Goal: Use online tool/utility

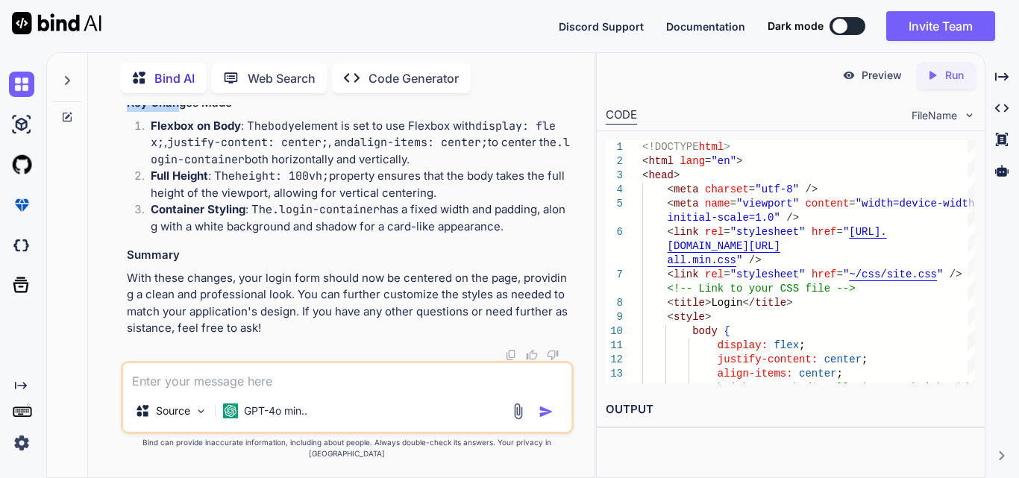
scroll to position [51650, 0]
drag, startPoint x: 136, startPoint y: 165, endPoint x: 188, endPoint y: 244, distance: 94.7
copy code "<!DOCTYPE html > < html lang = "en" > < head > < meta charset = "utf-8" /> < me…"
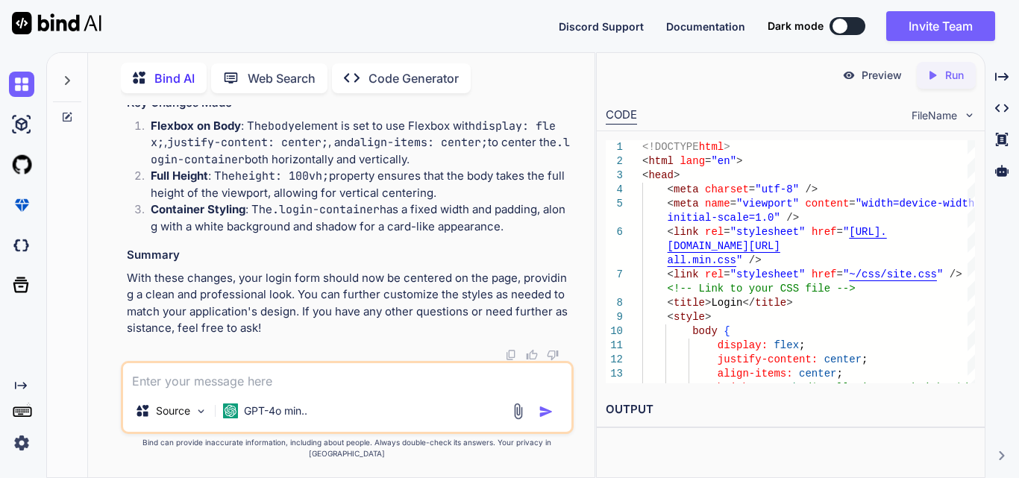
click at [210, 390] on textarea at bounding box center [347, 376] width 448 height 27
paste textarea "<li class="nav-item"> <a class="nav-link text-dark" asp-area="" asp-controller=…"
type textarea "x"
type textarea "<li class="nav-item"> <a class="nav-link text-dark" asp-area="" asp-controller=…"
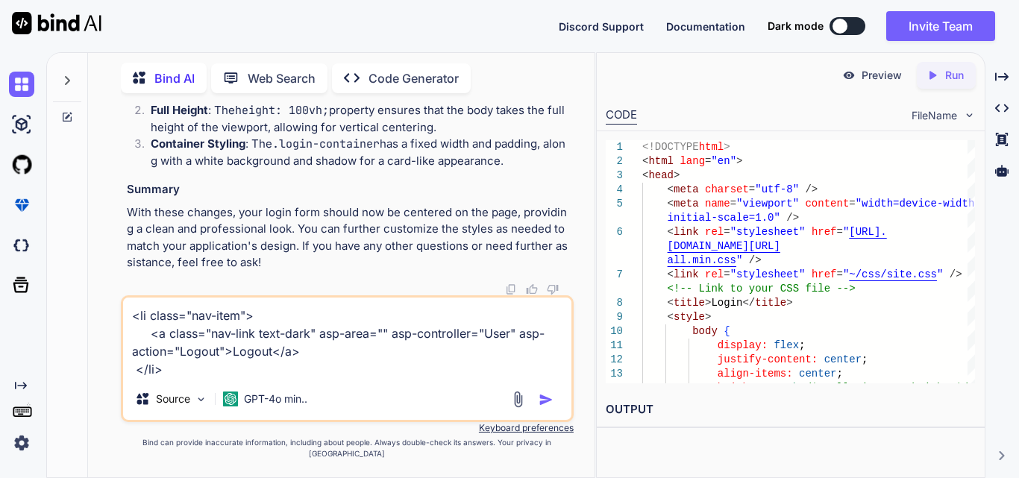
type textarea "x"
type textarea "<li class="nav-item"> <a class="nav-link text-dark" asp-area="" asp-controller=…"
type textarea "x"
type textarea "<li class="nav-item"> <a class="nav-link text-dark" asp-area="" asp-controller=…"
type textarea "x"
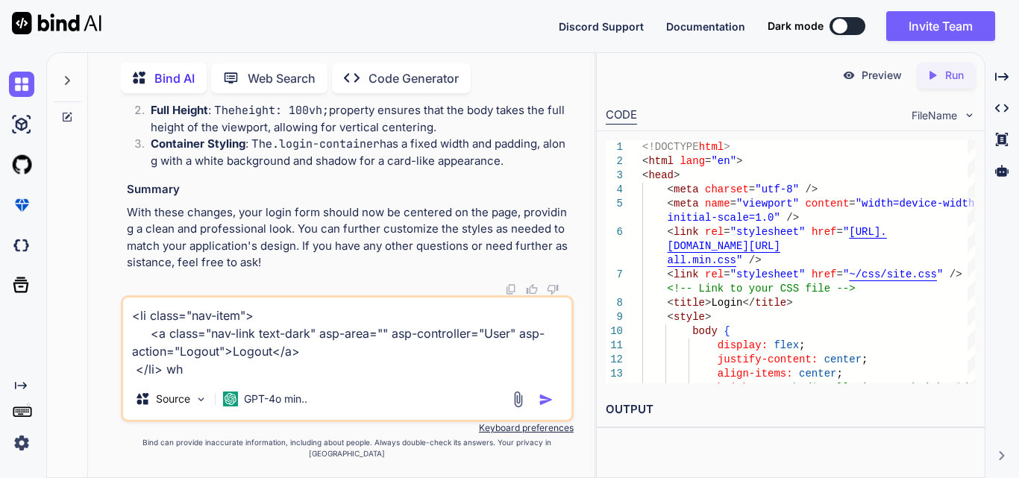
type textarea "<li class="nav-item"> <a class="nav-link text-dark" asp-area="" asp-controller=…"
type textarea "x"
type textarea "<li class="nav-item"> <a class="nav-link text-dark" asp-area="" asp-controller=…"
type textarea "x"
type textarea "<li class="nav-item"> <a class="nav-link text-dark" asp-area="" asp-controller=…"
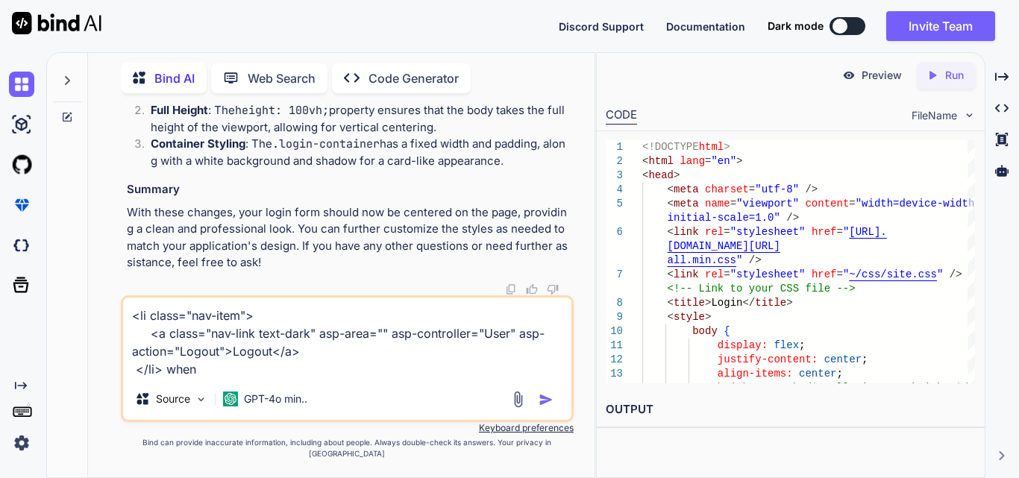
type textarea "x"
type textarea "<li class="nav-item"> <a class="nav-link text-dark" asp-area="" asp-controller=…"
type textarea "x"
type textarea "<li class="nav-item"> <a class="nav-link text-dark" asp-area="" asp-controller=…"
type textarea "x"
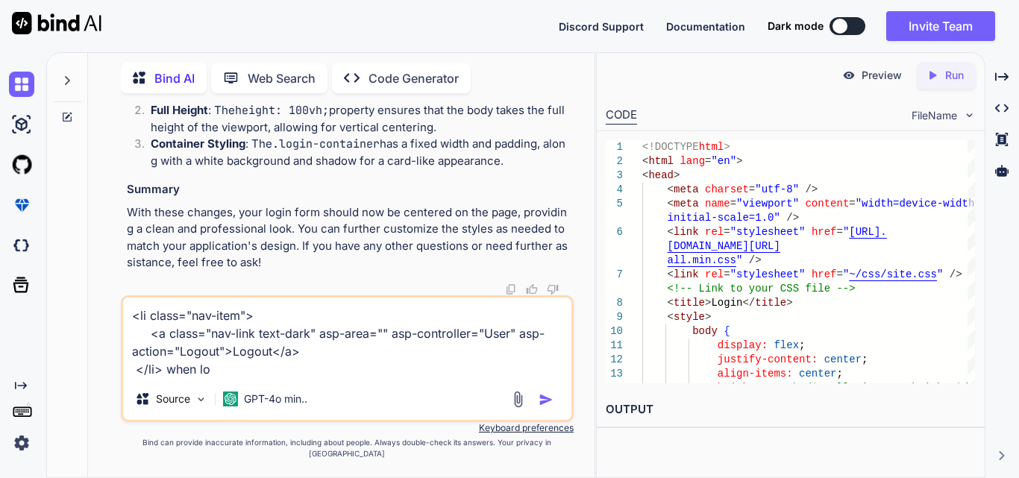
type textarea "<li class="nav-item"> <a class="nav-link text-dark" asp-area="" asp-controller=…"
type textarea "x"
type textarea "<li class="nav-item"> <a class="nav-link text-dark" asp-area="" asp-controller=…"
type textarea "x"
type textarea "<li class="nav-item"> <a class="nav-link text-dark" asp-area="" asp-controller=…"
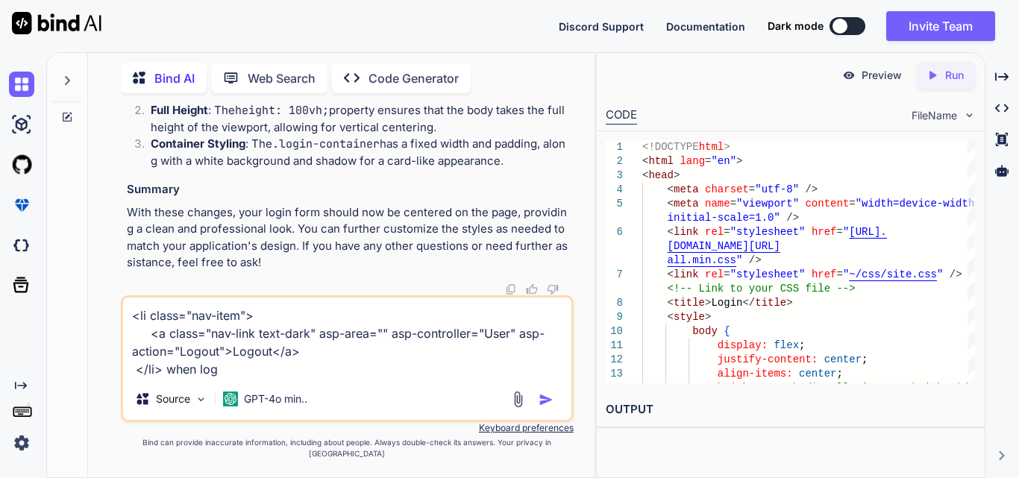
type textarea "x"
type textarea "<li class="nav-item"> <a class="nav-link text-dark" asp-area="" asp-controller=…"
type textarea "x"
type textarea "<li class="nav-item"> <a class="nav-link text-dark" asp-area="" asp-controller=…"
type textarea "x"
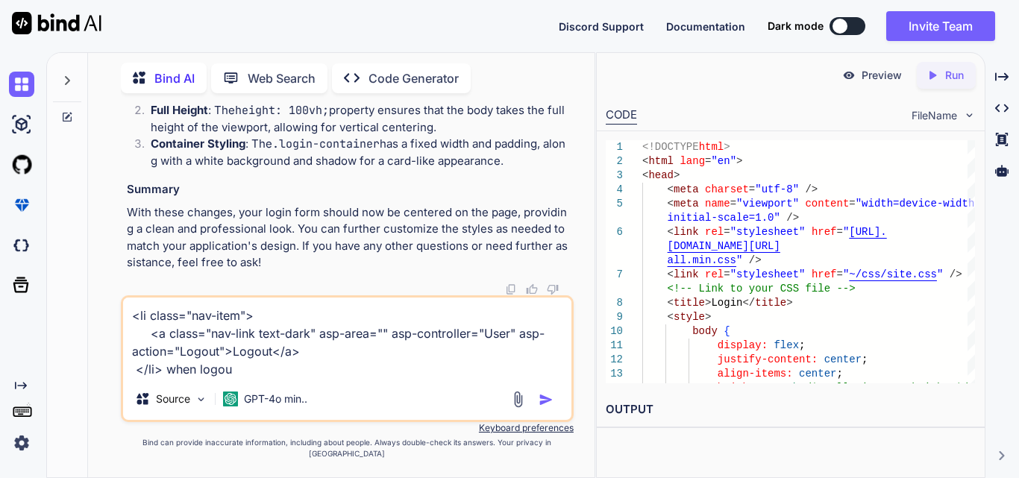
type textarea "<li class="nav-item"> <a class="nav-link text-dark" asp-area="" asp-controller=…"
type textarea "x"
type textarea "<li class="nav-item"> <a class="nav-link text-dark" asp-area="" asp-controller=…"
type textarea "x"
type textarea "<li class="nav-item"> <a class="nav-link text-dark" asp-area="" asp-controller=…"
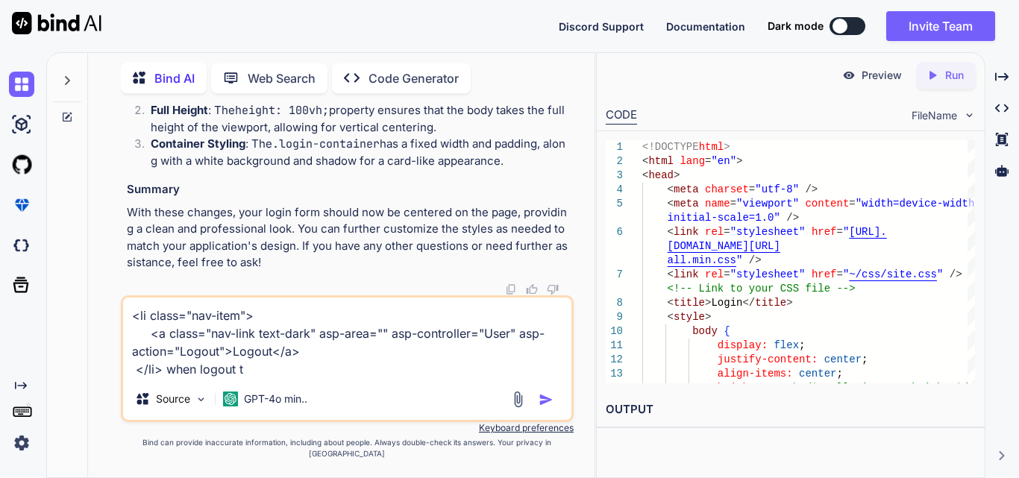
type textarea "x"
type textarea "<li class="nav-item"> <a class="nav-link text-dark" asp-area="" asp-controller=…"
type textarea "x"
type textarea "<li class="nav-item"> <a class="nav-link text-dark" asp-area="" asp-controller=…"
type textarea "x"
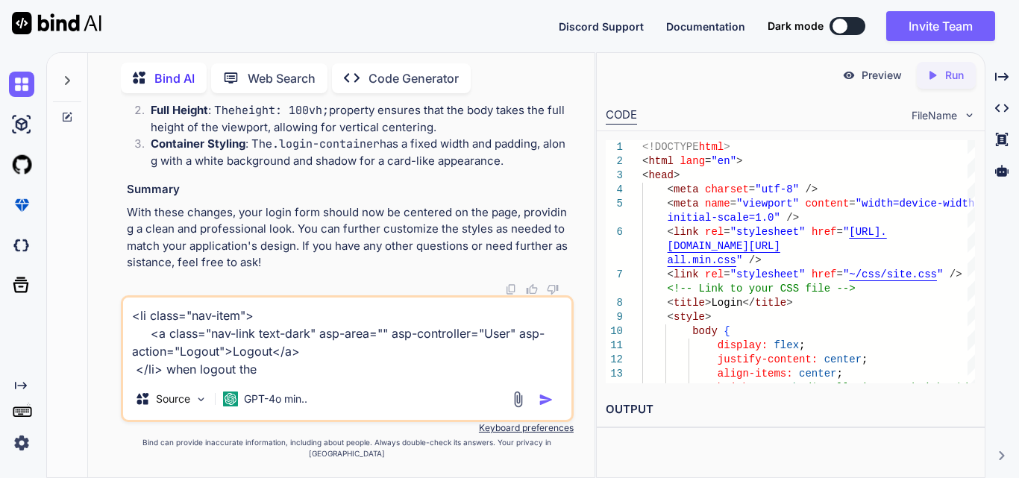
type textarea "<li class="nav-item"> <a class="nav-link text-dark" asp-area="" asp-controller=…"
type textarea "x"
type textarea "<li class="nav-item"> <a class="nav-link text-dark" asp-area="" asp-controller=…"
type textarea "x"
type textarea "<li class="nav-item"> <a class="nav-link text-dark" asp-area="" asp-controller=…"
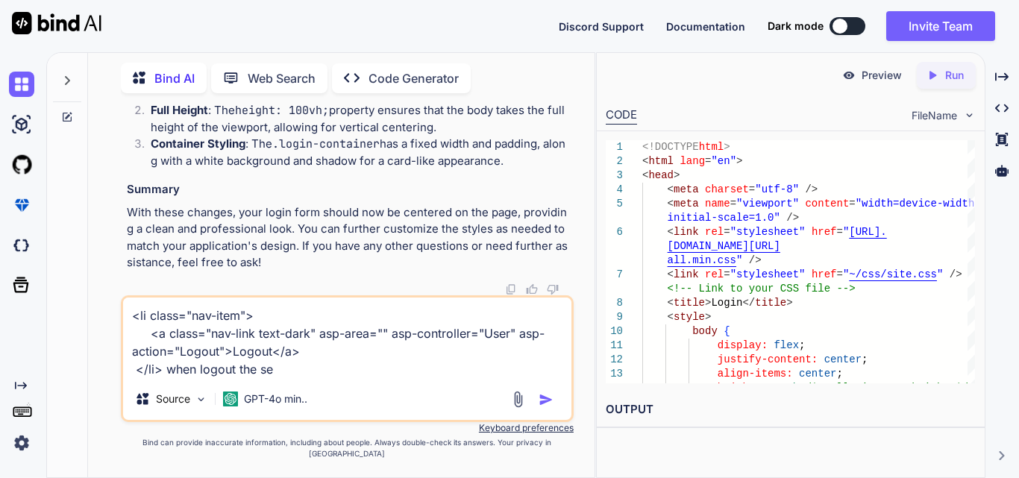
type textarea "x"
type textarea "<li class="nav-item"> <a class="nav-link text-dark" asp-area="" asp-controller=…"
type textarea "x"
type textarea "<li class="nav-item"> <a class="nav-link text-dark" asp-area="" asp-controller=…"
type textarea "x"
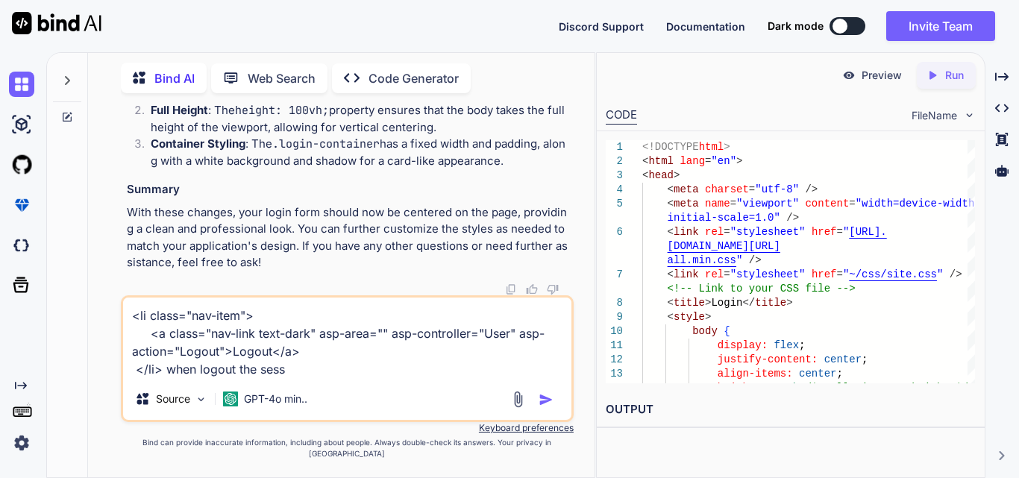
type textarea "<li class="nav-item"> <a class="nav-link text-dark" asp-area="" asp-controller=…"
type textarea "x"
type textarea "<li class="nav-item"> <a class="nav-link text-dark" asp-area="" asp-controller=…"
type textarea "x"
type textarea "<li class="nav-item"> <a class="nav-link text-dark" asp-area="" asp-controller=…"
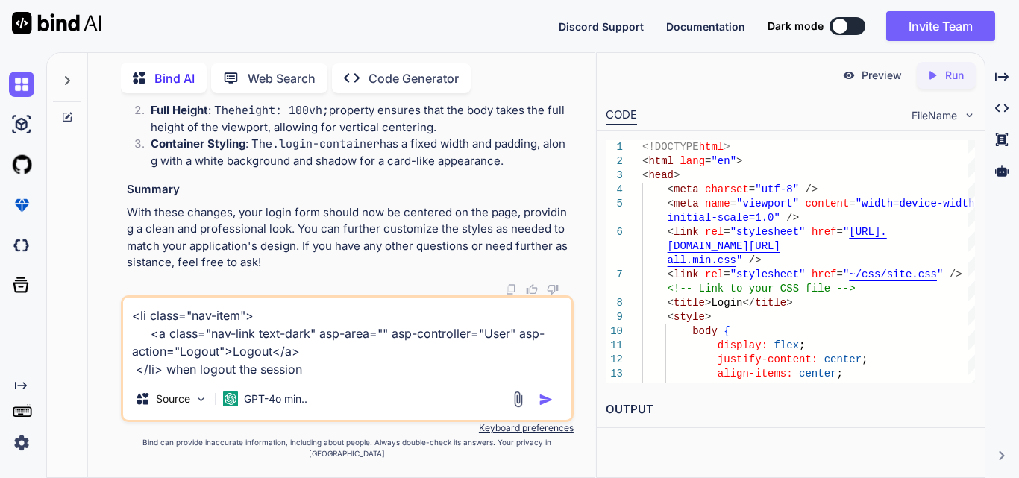
type textarea "x"
type textarea "<li class="nav-item"> <a class="nav-link text-dark" asp-area="" asp-controller=…"
type textarea "x"
type textarea "<li class="nav-item"> <a class="nav-link text-dark" asp-area="" asp-controller=…"
type textarea "x"
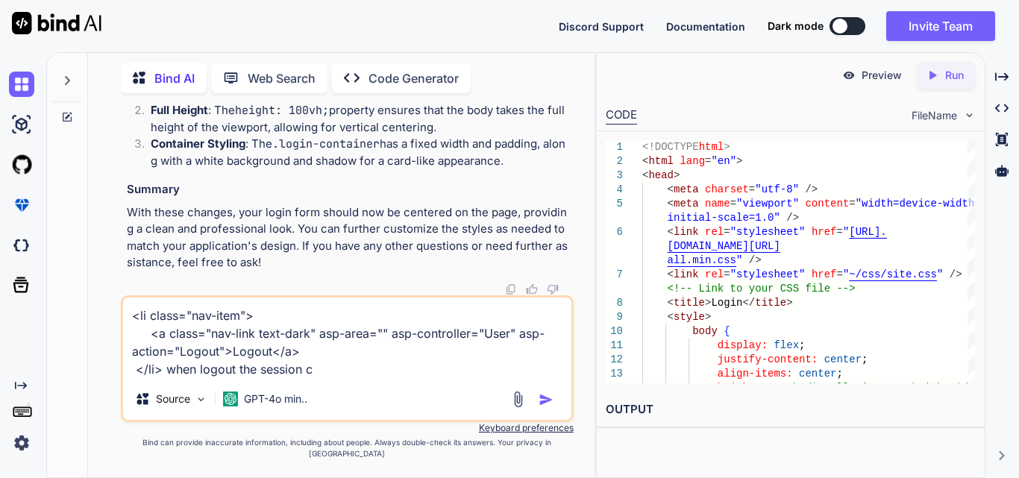
type textarea "<li class="nav-item"> <a class="nav-link text-dark" asp-area="" asp-controller=…"
type textarea "x"
type textarea "<li class="nav-item"> <a class="nav-link text-dark" asp-area="" asp-controller=…"
type textarea "x"
type textarea "<li class="nav-item"> <a class="nav-link text-dark" asp-area="" asp-controller=…"
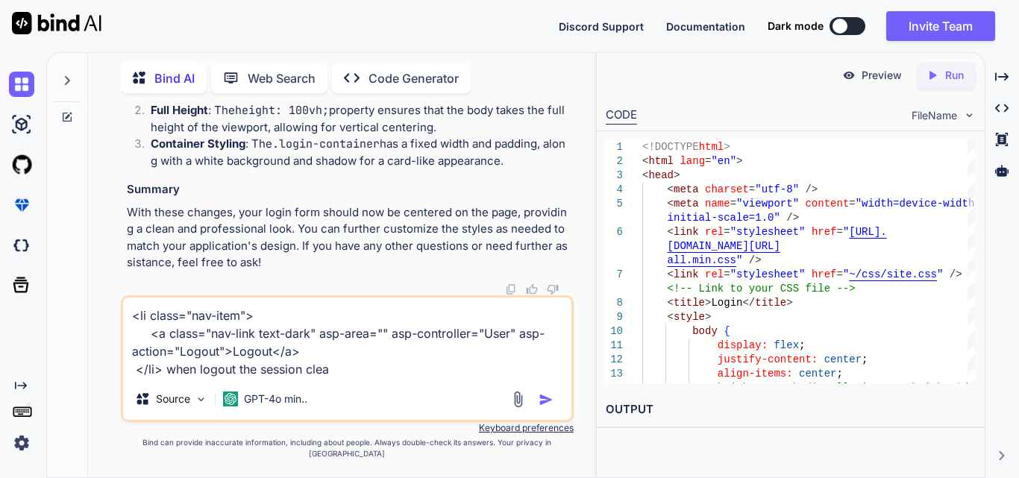
type textarea "x"
type textarea "<li class="nav-item"> <a class="nav-link text-dark" asp-area="" asp-controller=…"
type textarea "x"
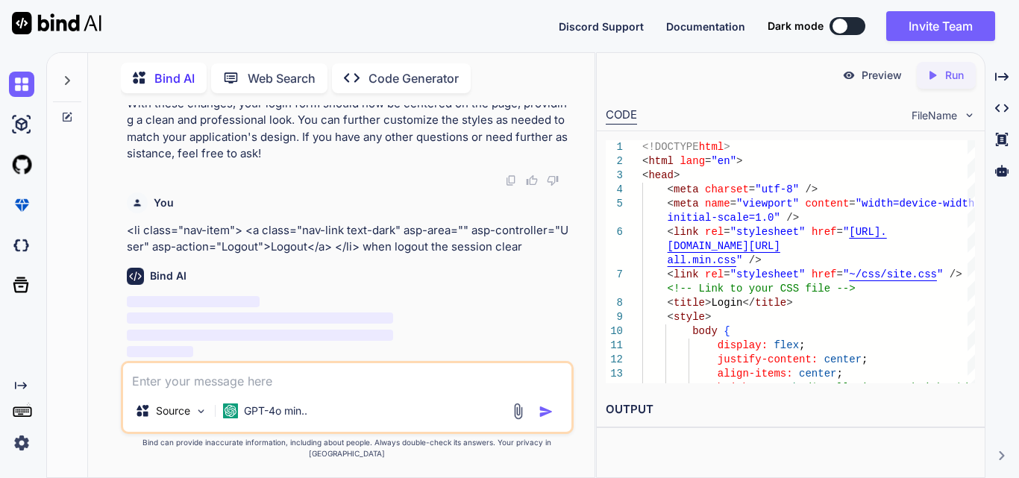
scroll to position [52007, 0]
click at [327, 387] on textarea at bounding box center [347, 376] width 448 height 27
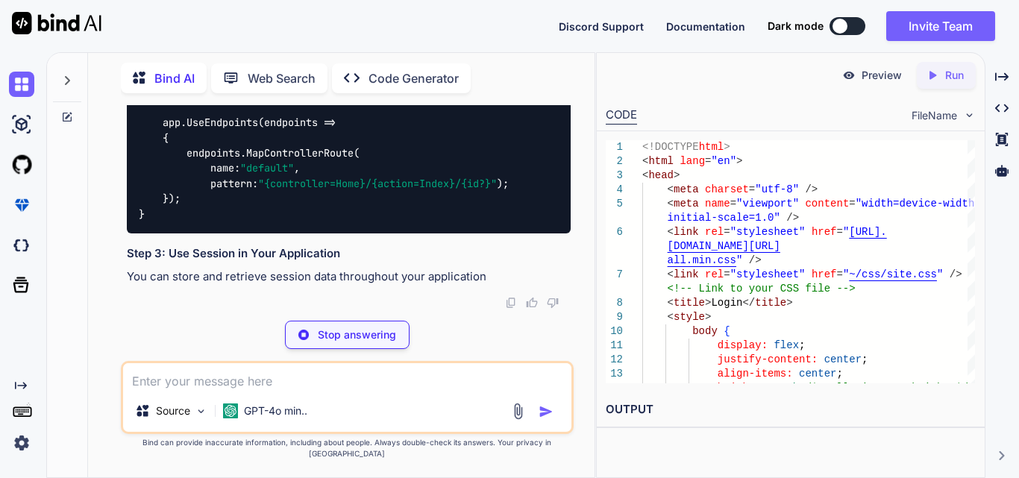
scroll to position [52753, 0]
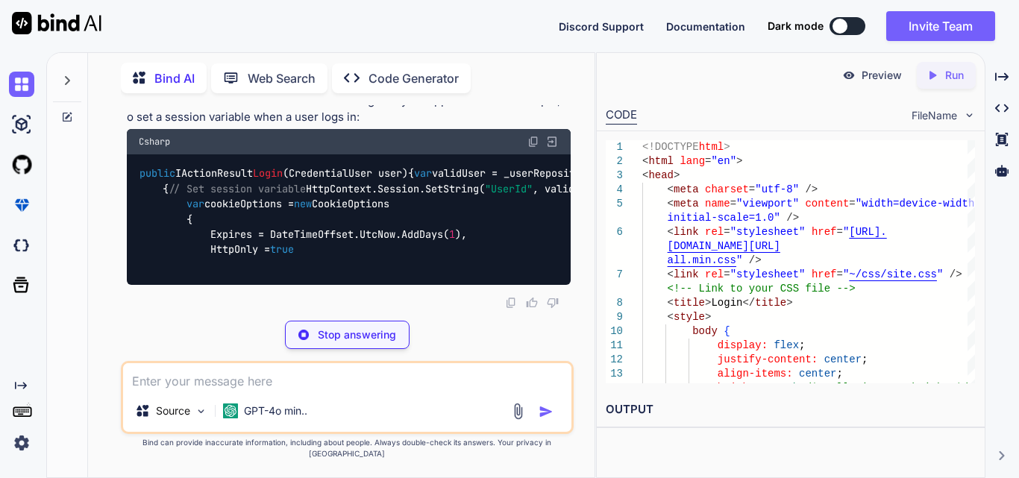
drag, startPoint x: 162, startPoint y: 178, endPoint x: 188, endPoint y: 266, distance: 92.5
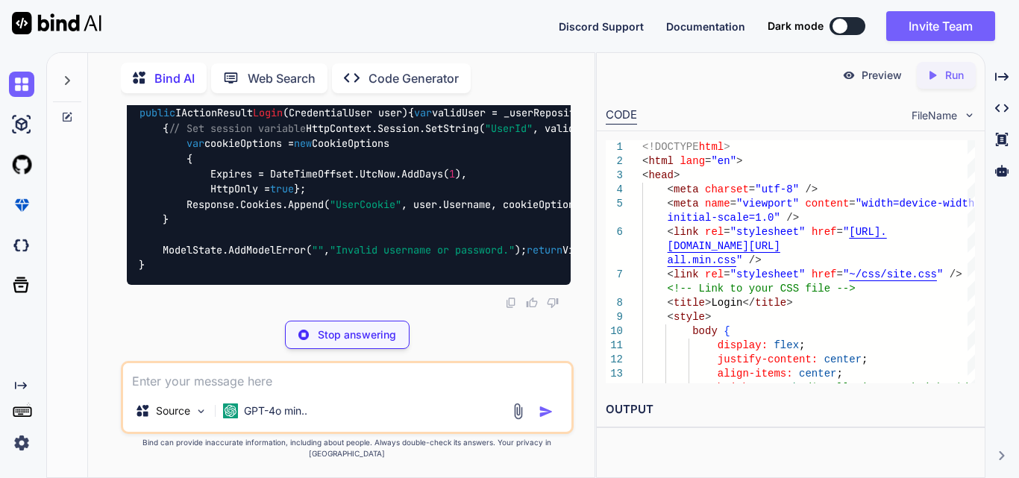
copy code "services.AddSession(options => { options.IdleTimeout = TimeSpan.FromMinutes( 30…"
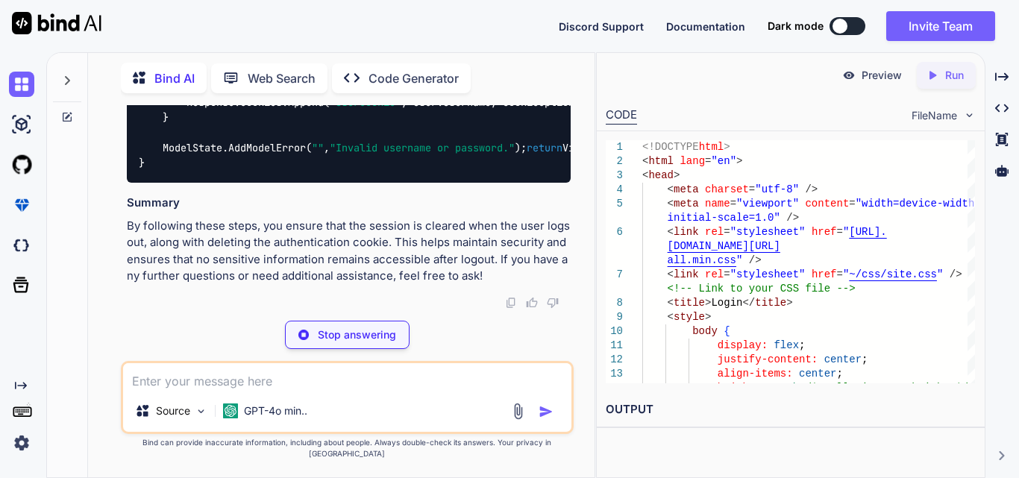
type textarea "x"
type textarea "// Redirect to the login page or home page return RedirectToAction("Login", "Ac…"
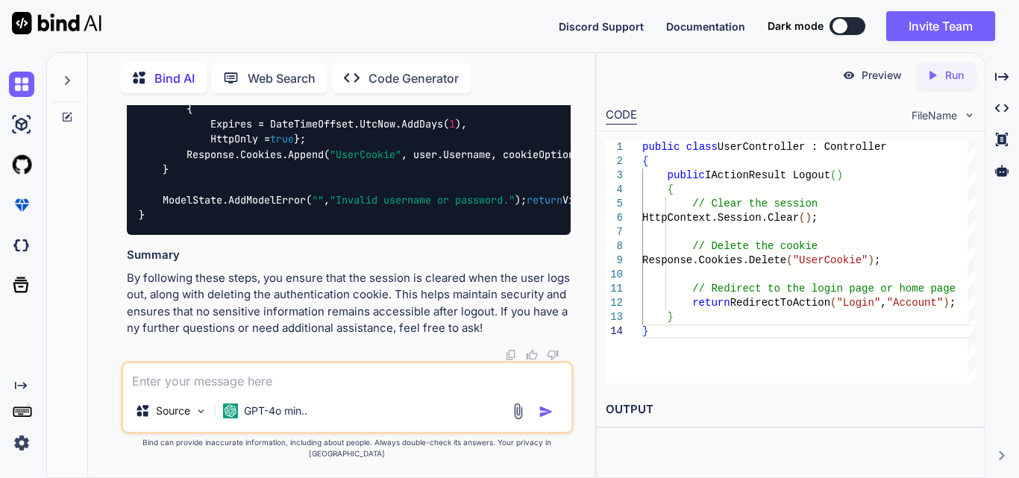
scroll to position [53631, 0]
